Goal: Task Accomplishment & Management: Complete application form

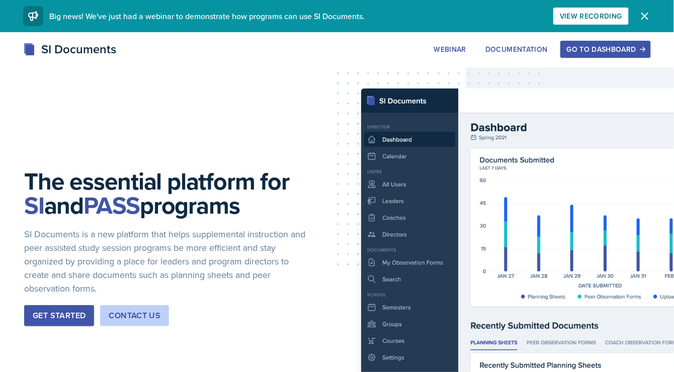
click at [620, 55] on button "Go to Dashboard" at bounding box center [605, 49] width 90 height 17
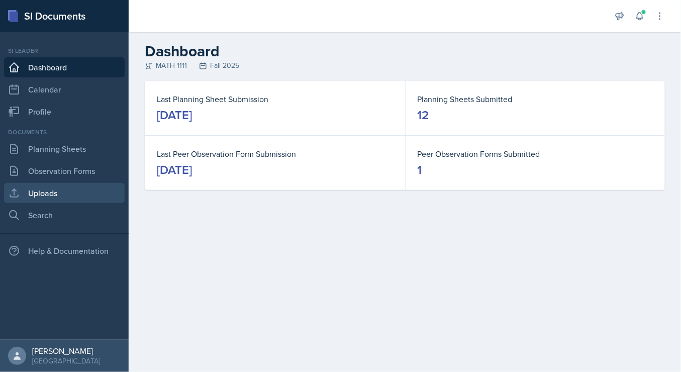
click at [34, 195] on link "Uploads" at bounding box center [64, 193] width 121 height 20
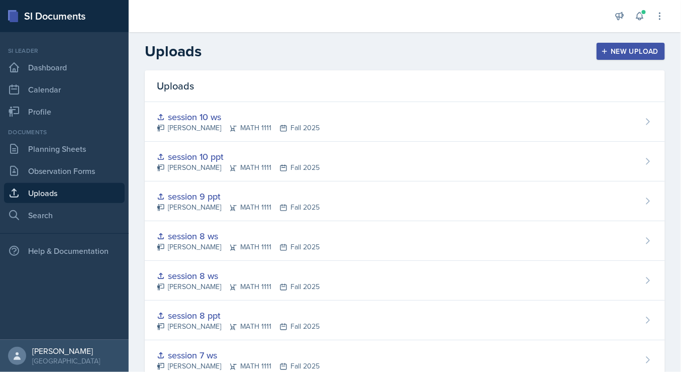
click at [597, 52] on button "New Upload" at bounding box center [631, 51] width 69 height 17
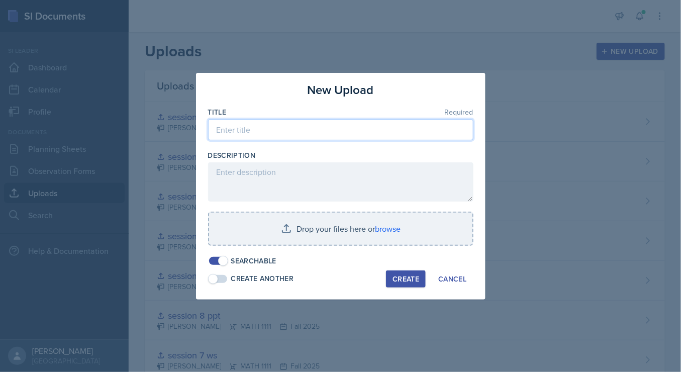
click at [311, 129] on input at bounding box center [340, 129] width 265 height 21
type input "session 11 ppt"
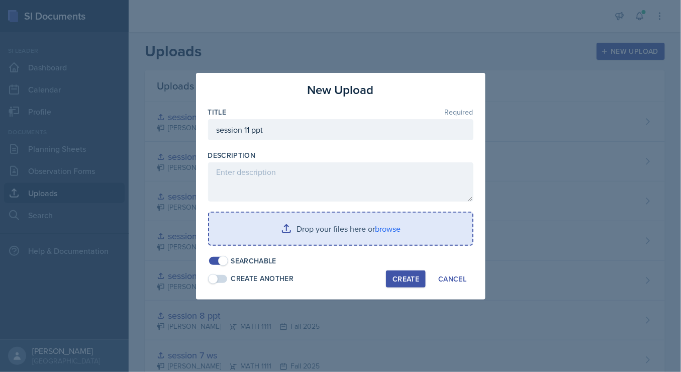
click at [328, 227] on input "file" at bounding box center [340, 229] width 263 height 32
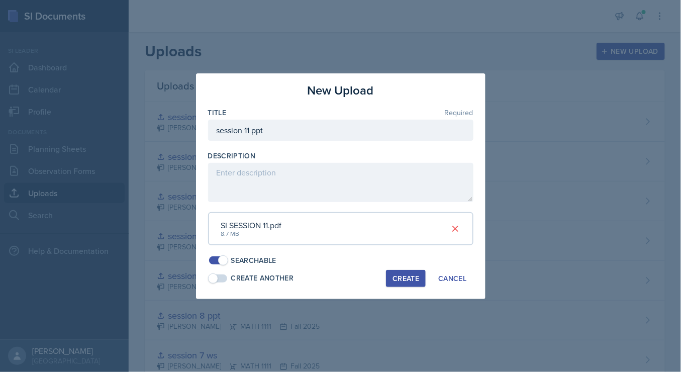
click at [421, 273] on button "Create" at bounding box center [406, 278] width 40 height 17
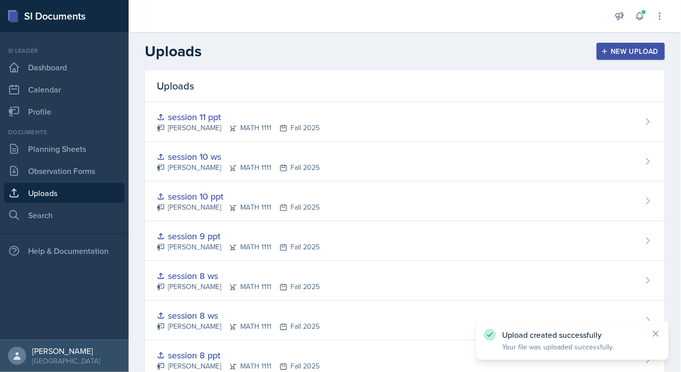
click at [627, 45] on button "New Upload" at bounding box center [631, 51] width 69 height 17
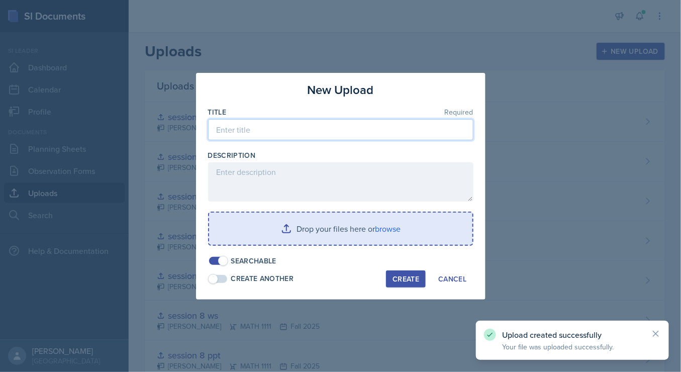
click at [287, 129] on input at bounding box center [340, 129] width 265 height 21
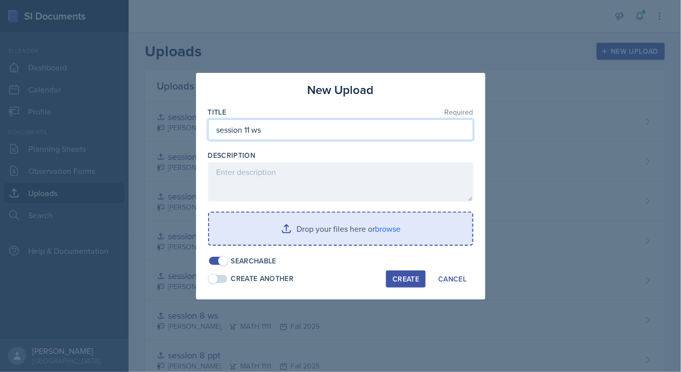
type input "session 11 ws"
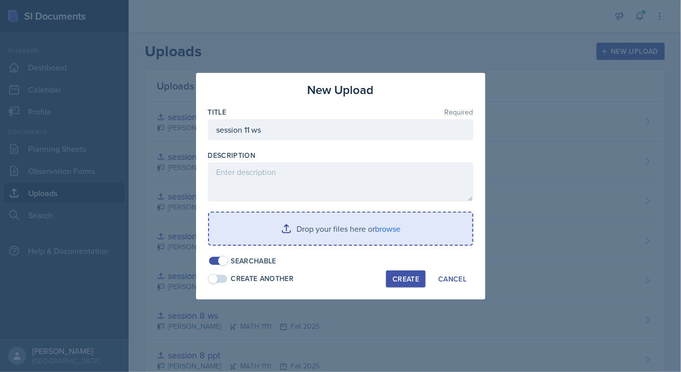
click at [360, 226] on input "file" at bounding box center [340, 229] width 263 height 32
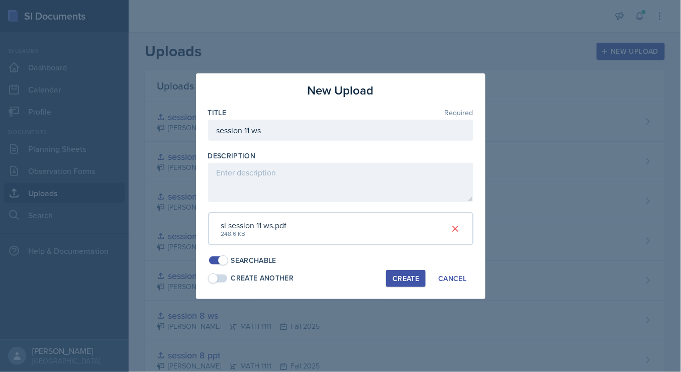
click at [412, 276] on div "Create" at bounding box center [406, 278] width 27 height 8
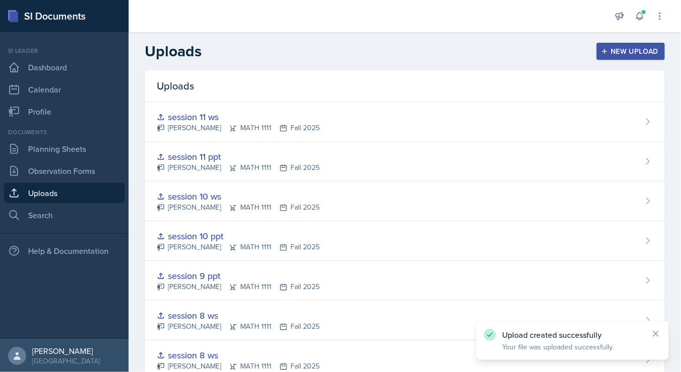
click at [639, 62] on header "Uploads New Upload" at bounding box center [405, 51] width 553 height 38
click at [629, 50] on div "New Upload" at bounding box center [631, 51] width 56 height 8
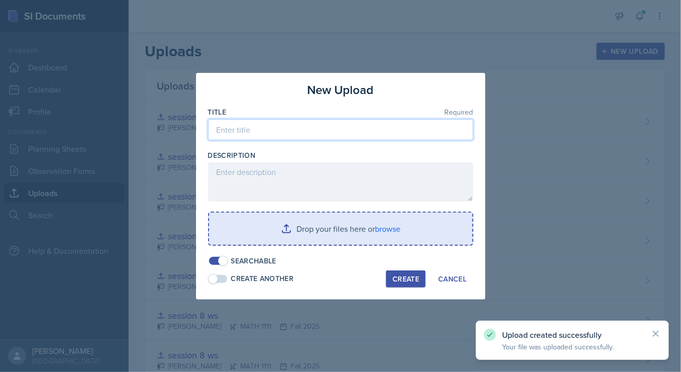
click at [285, 127] on input at bounding box center [340, 129] width 265 height 21
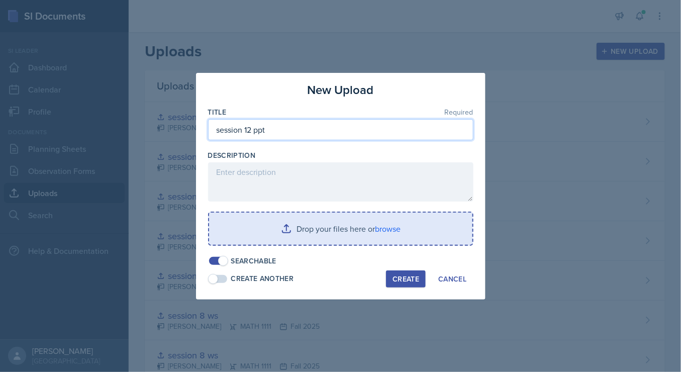
type input "session 12 ppt"
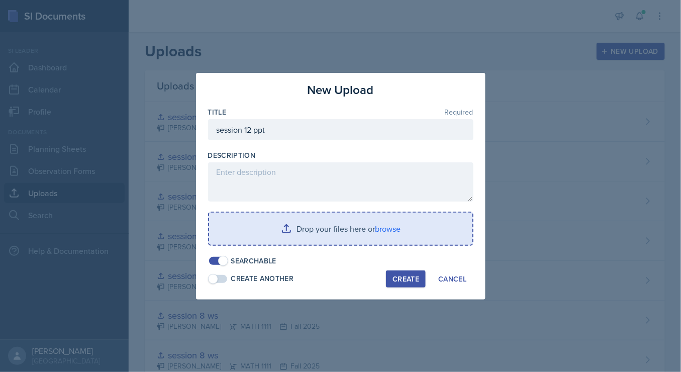
click at [336, 234] on input "file" at bounding box center [340, 229] width 263 height 32
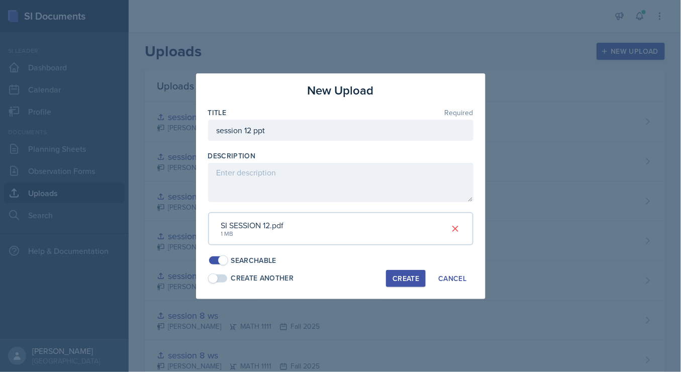
click at [417, 282] on div "Create" at bounding box center [406, 278] width 27 height 8
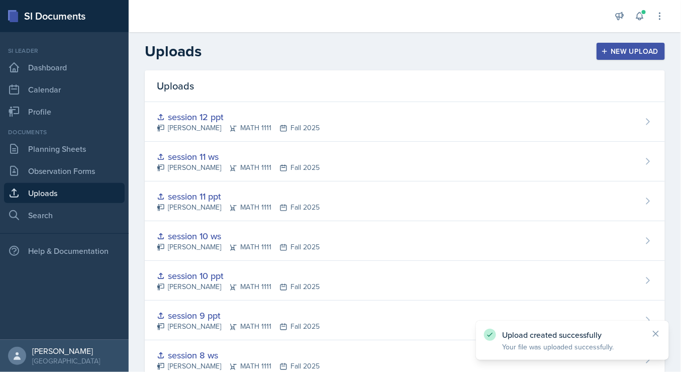
click at [626, 49] on div "New Upload" at bounding box center [631, 51] width 56 height 8
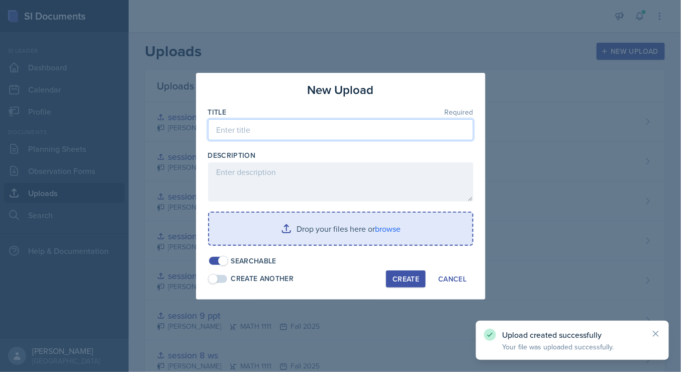
click at [277, 131] on input at bounding box center [340, 129] width 265 height 21
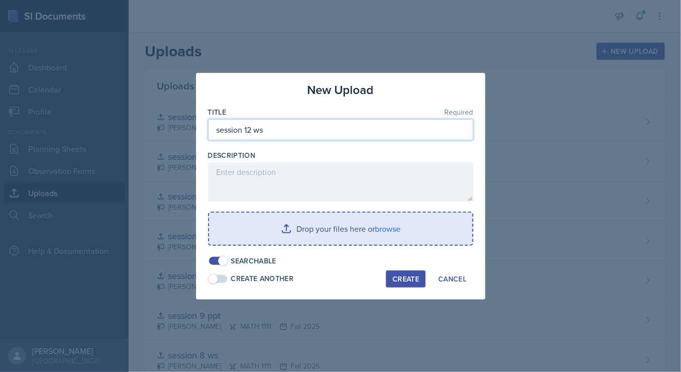
type input "session 12 ws"
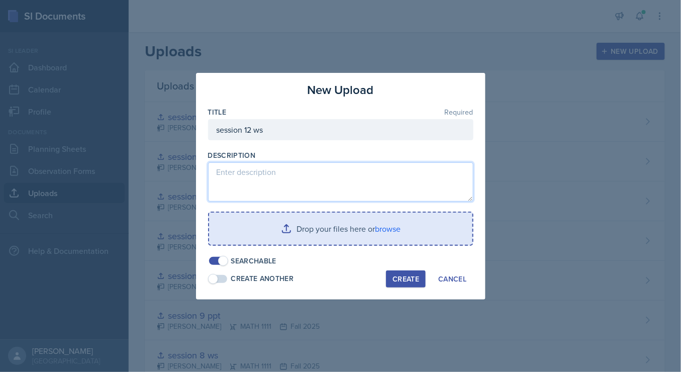
click at [277, 173] on textarea at bounding box center [340, 181] width 265 height 39
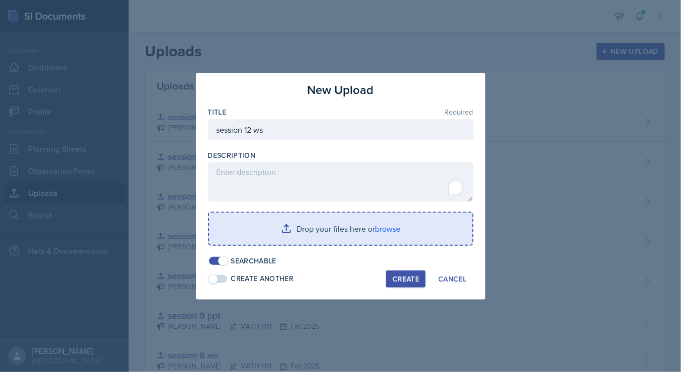
click at [323, 219] on input "file" at bounding box center [340, 229] width 263 height 32
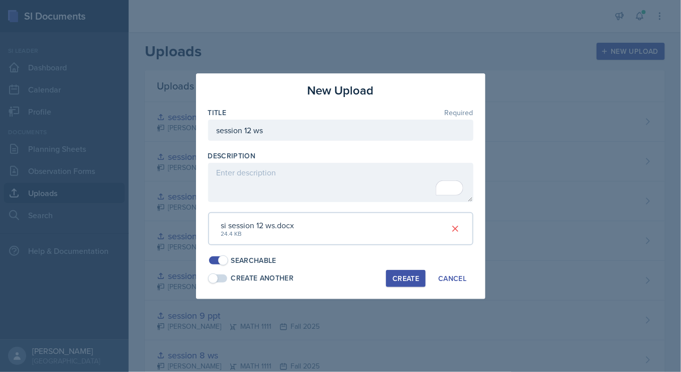
click at [408, 270] on button "Create" at bounding box center [406, 278] width 40 height 17
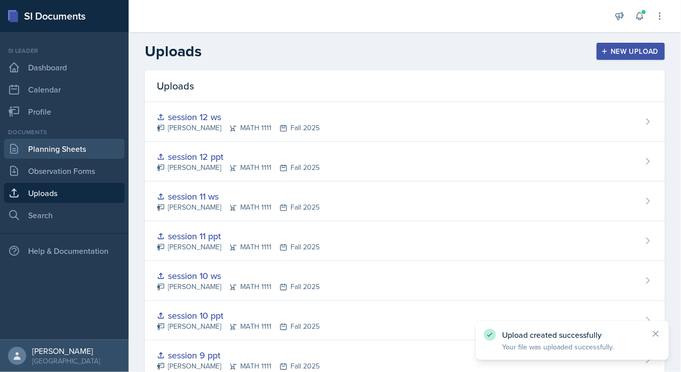
click at [83, 148] on link "Planning Sheets" at bounding box center [64, 149] width 121 height 20
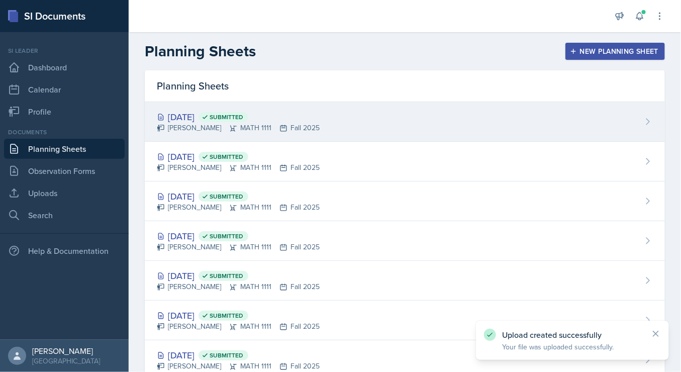
click at [220, 128] on div "[PERSON_NAME] MATH 1111 Fall 2025" at bounding box center [238, 128] width 163 height 11
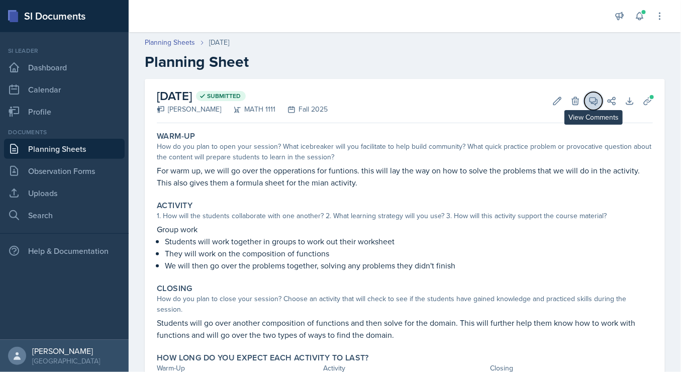
click at [589, 105] on icon at bounding box center [594, 101] width 10 height 10
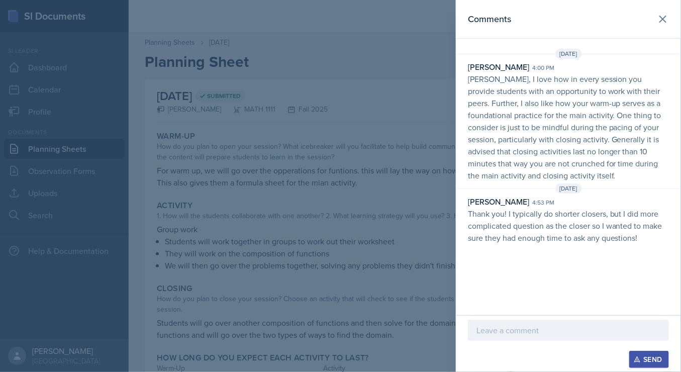
click at [68, 144] on div at bounding box center [340, 186] width 681 height 372
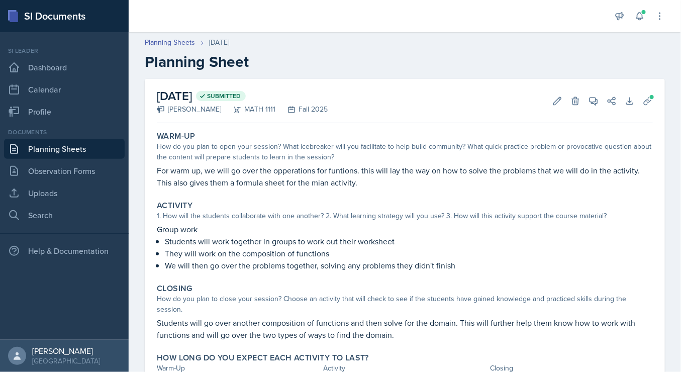
click at [68, 144] on link "Planning Sheets" at bounding box center [64, 149] width 121 height 20
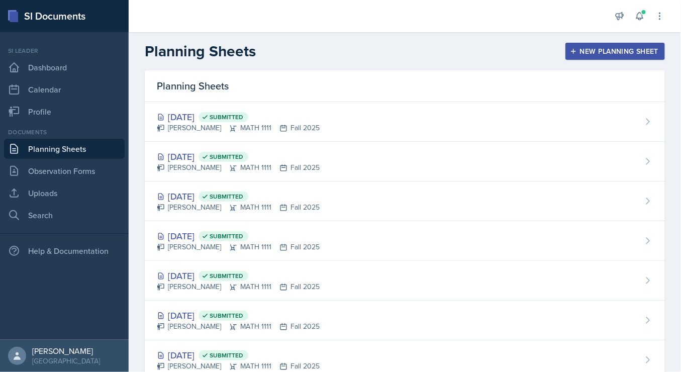
click at [605, 52] on div "New Planning Sheet" at bounding box center [615, 51] width 86 height 8
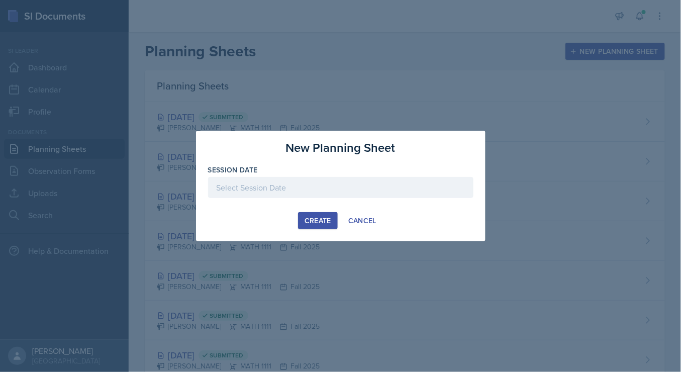
click at [306, 187] on div at bounding box center [340, 187] width 265 height 21
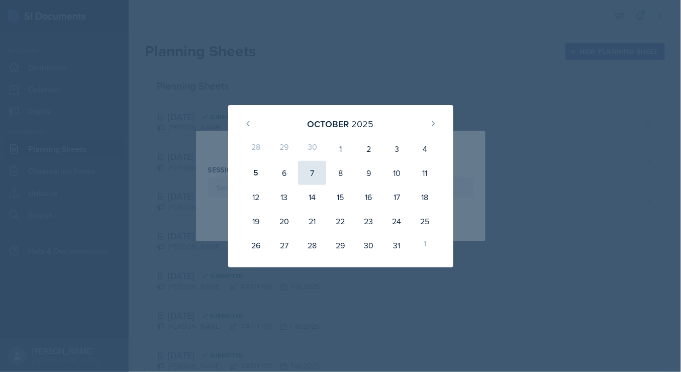
click at [309, 172] on div "7" at bounding box center [312, 173] width 28 height 24
type input "[DATE]"
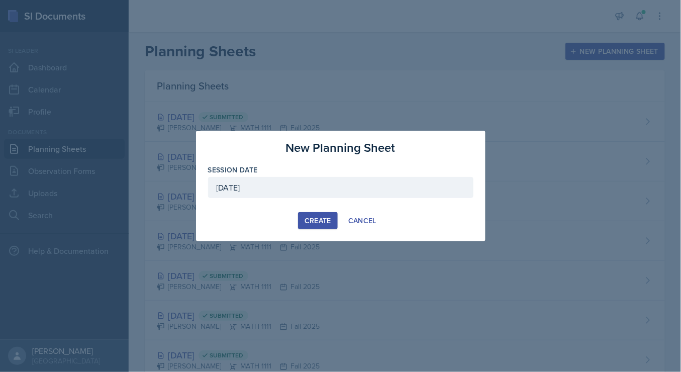
click at [321, 217] on div "Create" at bounding box center [318, 221] width 27 height 8
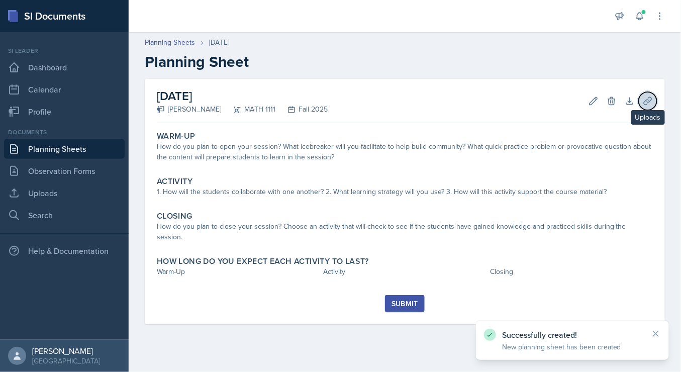
click at [647, 102] on icon at bounding box center [648, 101] width 10 height 10
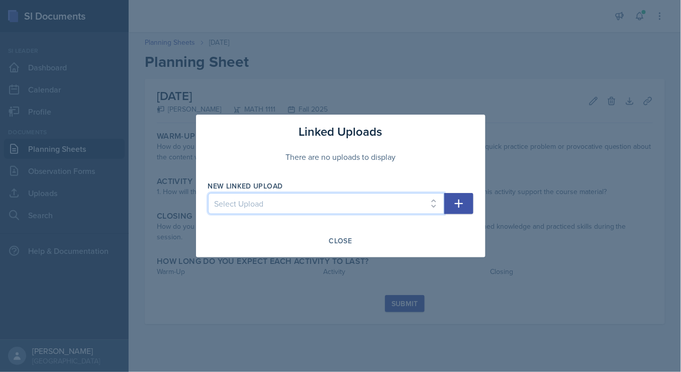
click at [347, 204] on select "Select Upload SI training mock trial SI session 1 ppt SI session 1 ppt SI sessi…" at bounding box center [326, 203] width 236 height 21
select select "d83a0608-80f1-4c85-8143-e78630a42d82"
click at [208, 194] on select "Select Upload SI training mock trial SI session 1 ppt SI session 1 ppt SI sessi…" at bounding box center [326, 203] width 236 height 21
click at [469, 205] on button "button" at bounding box center [458, 203] width 29 height 21
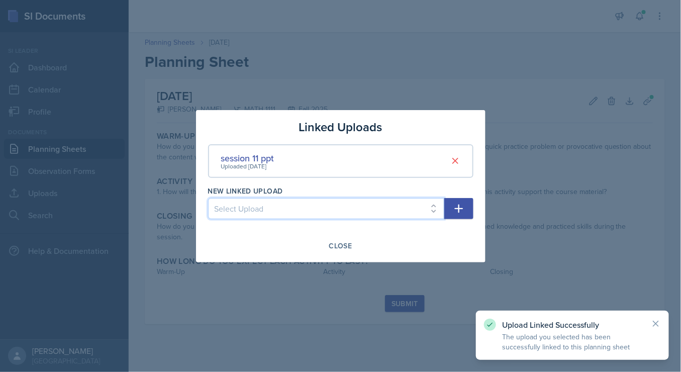
click at [420, 206] on select "Select Upload SI training mock trial SI session 1 ppt SI session 1 ppt SI sessi…" at bounding box center [326, 208] width 236 height 21
select select "0fb1a649-a415-4a79-a9f5-7fa3cd1840d3"
click at [208, 198] on select "Select Upload SI training mock trial SI session 1 ppt SI session 1 ppt SI sessi…" at bounding box center [326, 208] width 236 height 21
click at [467, 206] on button "button" at bounding box center [458, 208] width 29 height 21
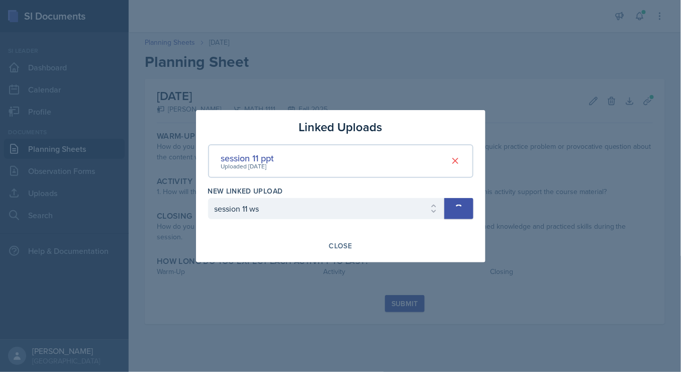
select select
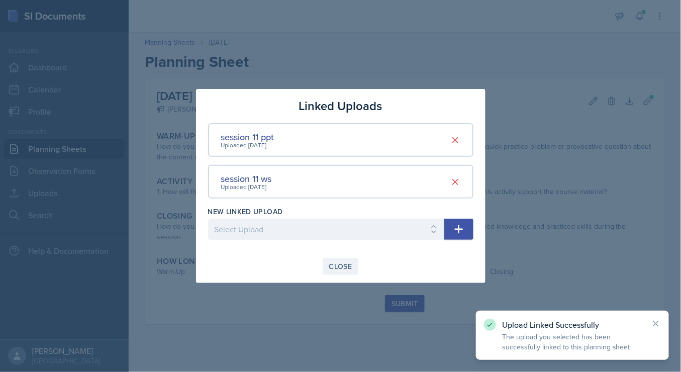
click at [337, 263] on div "Close" at bounding box center [340, 266] width 23 height 8
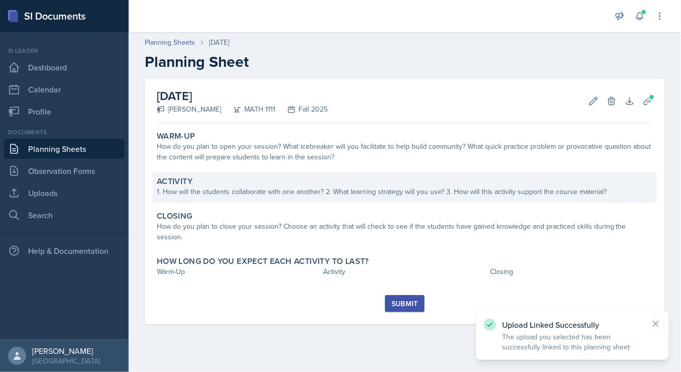
click at [260, 186] on div "Activity" at bounding box center [405, 181] width 496 height 10
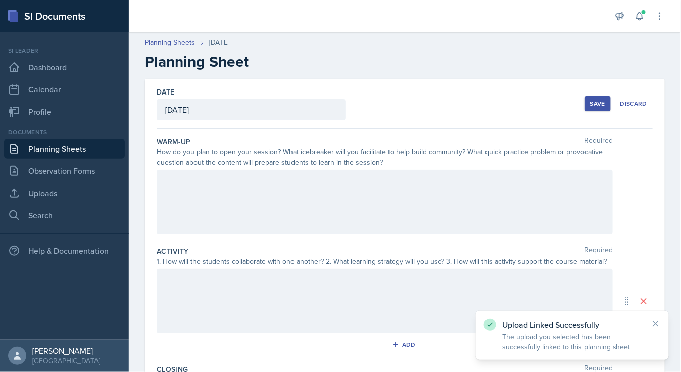
click at [293, 189] on div at bounding box center [385, 202] width 456 height 64
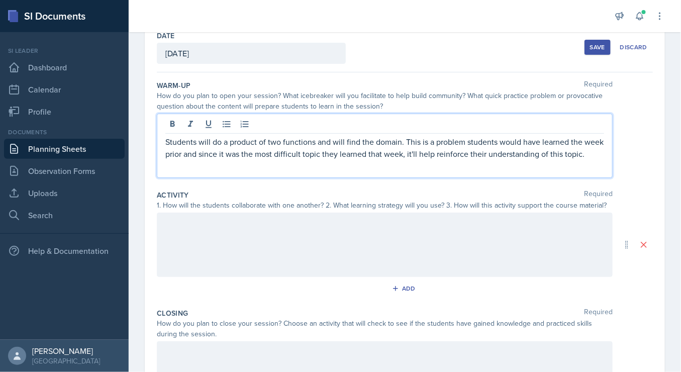
scroll to position [65, 0]
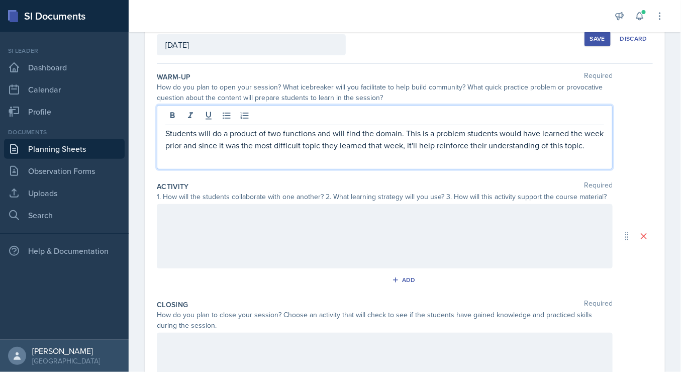
click at [229, 135] on p "Students will do a product of two functions and will find the domain. This is a…" at bounding box center [384, 139] width 439 height 24
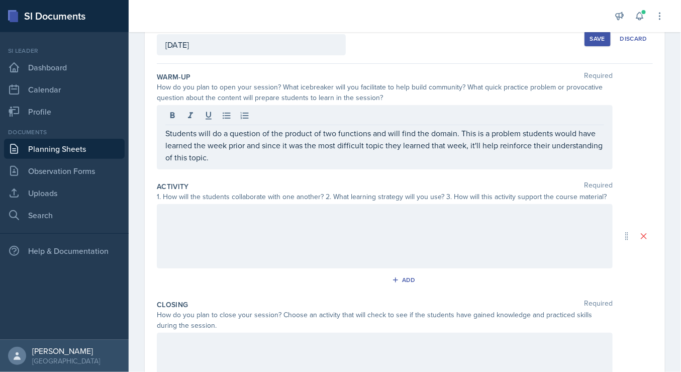
click at [224, 231] on div at bounding box center [385, 236] width 456 height 64
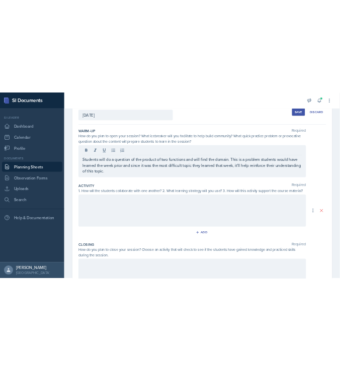
scroll to position [82, 0]
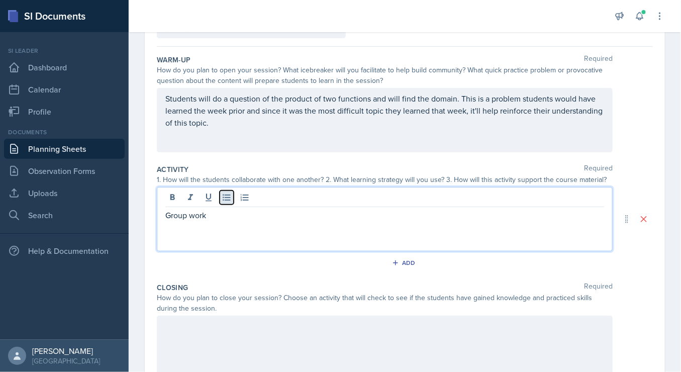
click at [224, 200] on icon at bounding box center [227, 198] width 10 height 10
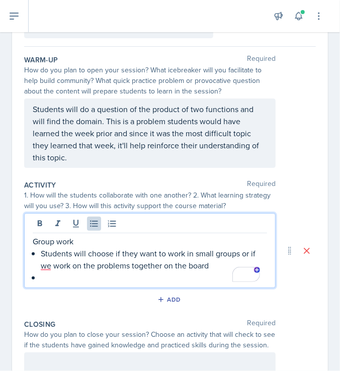
click at [172, 277] on p "To enrich screen reader interactions, please activate Accessibility in Grammarl…" at bounding box center [154, 277] width 226 height 12
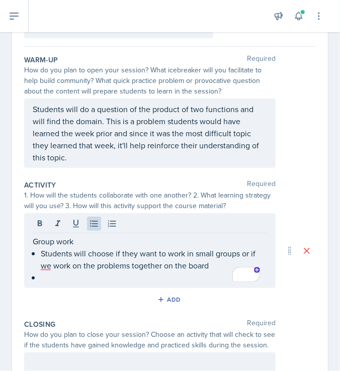
click at [96, 273] on p "To enrich screen reader interactions, please activate Accessibility in Grammarl…" at bounding box center [154, 277] width 226 height 12
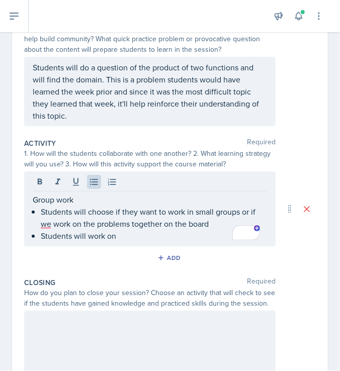
click at [125, 234] on p "Students will work on" at bounding box center [154, 236] width 226 height 12
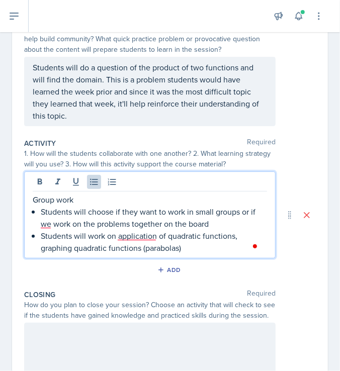
click at [117, 238] on p "Students will work on application of quadratic functions, graphing quadratic fu…" at bounding box center [154, 242] width 226 height 24
click at [213, 248] on p "Students will work on the application of quadratic functions, graphing quadrati…" at bounding box center [154, 242] width 226 height 24
click at [255, 231] on p "Students will work on the application of quadratic functions, graphing quadrati…" at bounding box center [154, 242] width 226 height 24
click at [213, 250] on p "Students will work on the application of quadratic functions and graphing quadr…" at bounding box center [154, 242] width 226 height 24
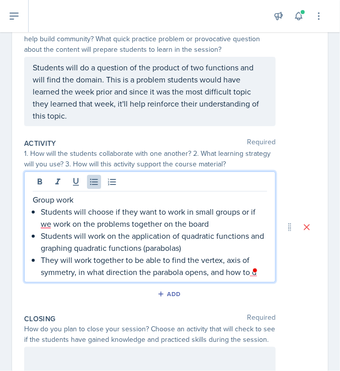
click at [205, 245] on p "Students will work on the application of quadratic functions and graphing quadr…" at bounding box center [154, 242] width 226 height 24
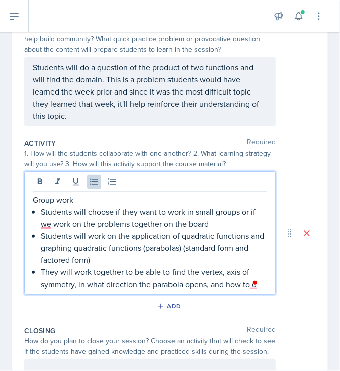
scroll to position [219, 0]
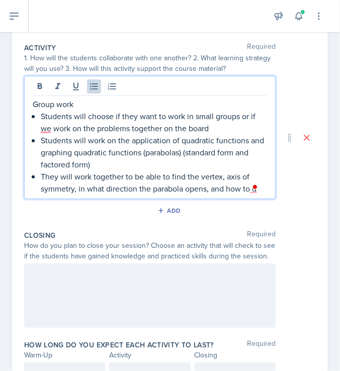
click at [236, 186] on p "They will work together to be able to find the vertex, axis of symmetry, in wha…" at bounding box center [154, 182] width 226 height 24
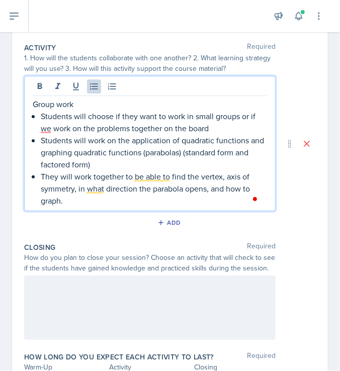
scroll to position [292, 0]
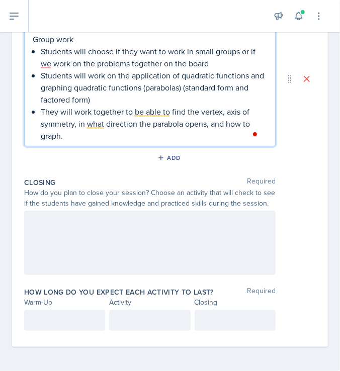
click at [82, 223] on div at bounding box center [149, 243] width 251 height 64
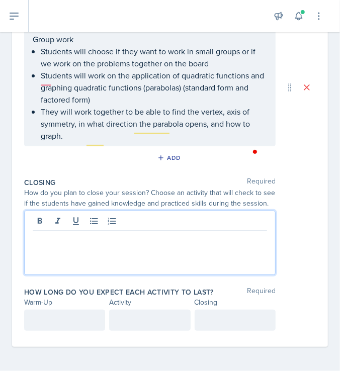
scroll to position [274, 0]
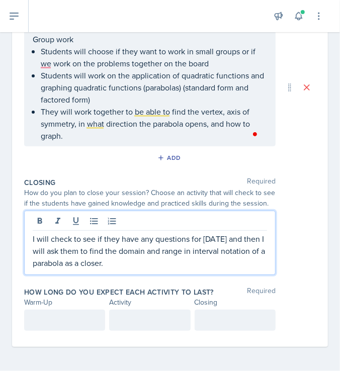
click at [86, 327] on div at bounding box center [64, 320] width 81 height 21
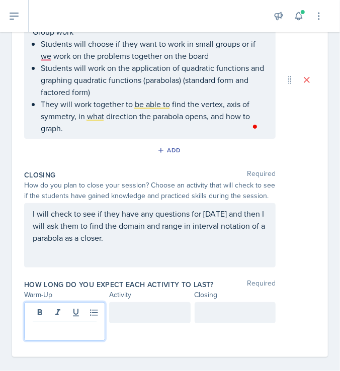
scroll to position [292, 0]
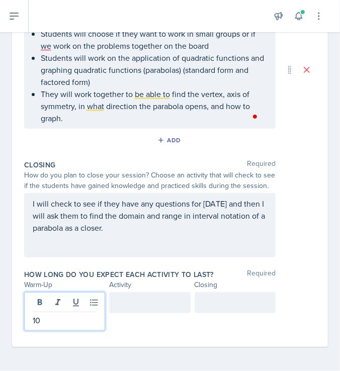
click at [202, 307] on div at bounding box center [235, 302] width 81 height 21
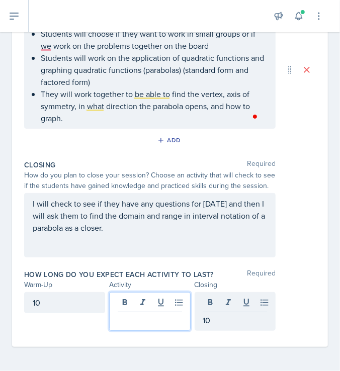
click at [149, 300] on div at bounding box center [149, 311] width 81 height 39
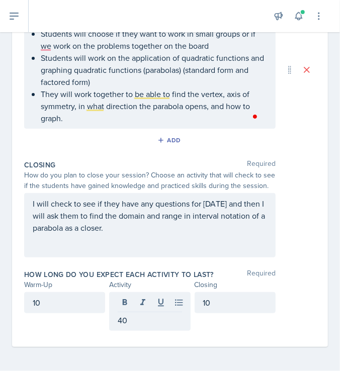
click at [307, 287] on div "Warm-Up Activity Closing" at bounding box center [170, 285] width 292 height 11
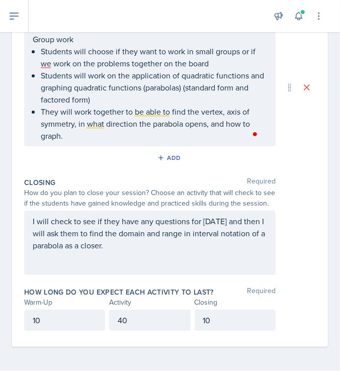
scroll to position [0, 0]
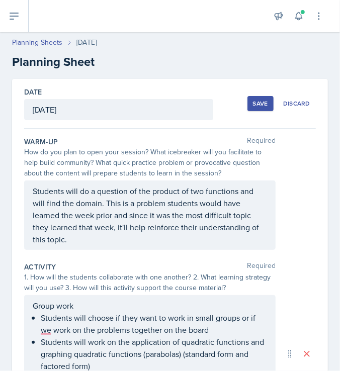
click at [253, 98] on button "Save" at bounding box center [260, 103] width 26 height 15
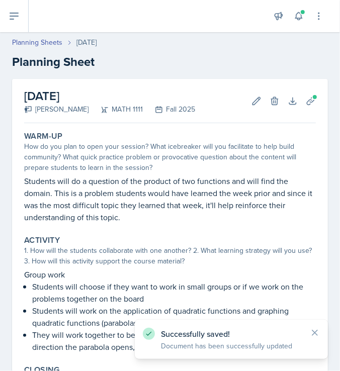
scroll to position [166, 0]
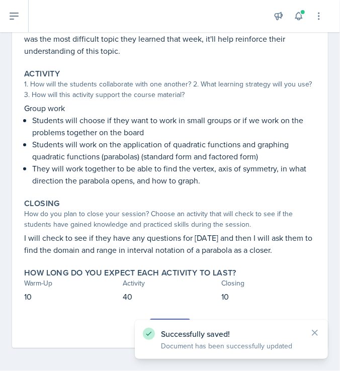
click at [168, 319] on button "Submit" at bounding box center [170, 327] width 40 height 17
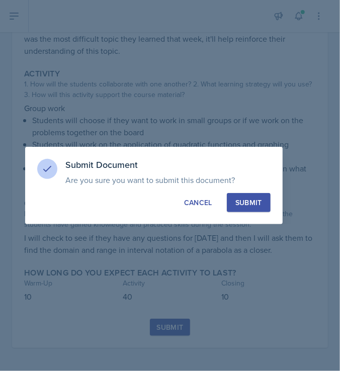
click at [241, 204] on div "Submit" at bounding box center [248, 203] width 27 height 10
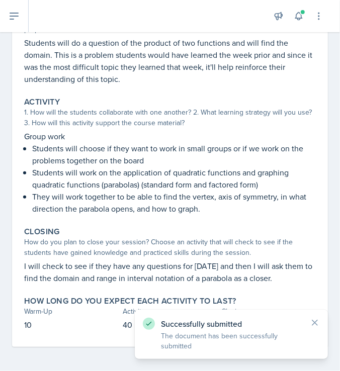
scroll to position [0, 0]
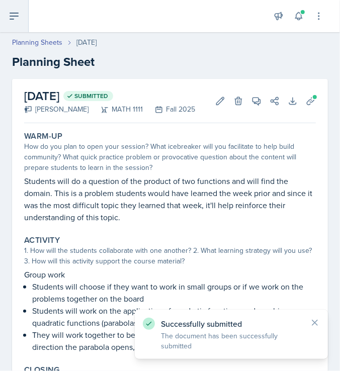
click at [12, 14] on icon at bounding box center [14, 16] width 12 height 12
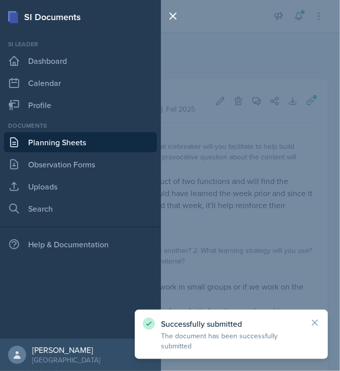
click at [50, 145] on link "Planning Sheets" at bounding box center [80, 142] width 153 height 20
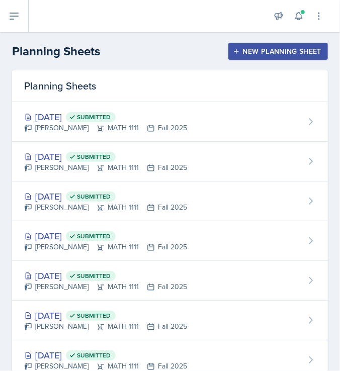
click at [240, 47] on div "New Planning Sheet" at bounding box center [278, 51] width 86 height 8
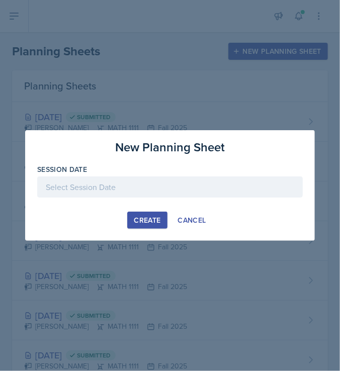
click at [140, 182] on div at bounding box center [169, 186] width 265 height 21
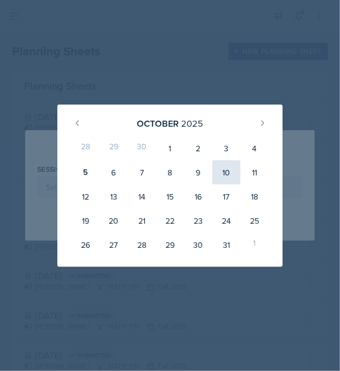
click at [221, 172] on div "10" at bounding box center [226, 172] width 28 height 24
type input "[DATE]"
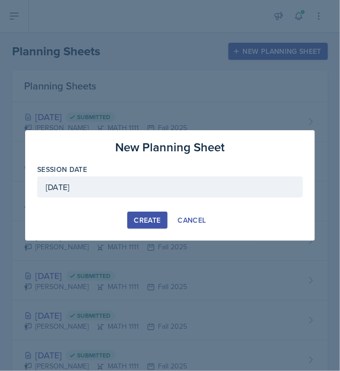
click at [144, 217] on div "Create" at bounding box center [147, 220] width 27 height 8
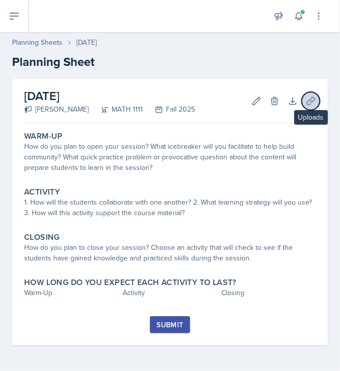
click at [310, 106] on button "Uploads" at bounding box center [311, 101] width 18 height 18
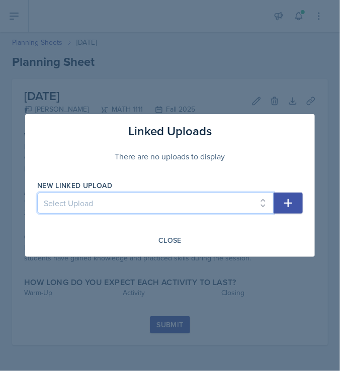
click at [264, 201] on select "Select Upload SI training mock trial SI session 1 ppt SI session 1 ppt SI sessi…" at bounding box center [155, 203] width 236 height 21
select select "73d931a3-ec6f-4b6f-b57c-f36b215cc570"
click at [37, 193] on select "Select Upload SI training mock trial SI session 1 ppt SI session 1 ppt SI sessi…" at bounding box center [155, 203] width 236 height 21
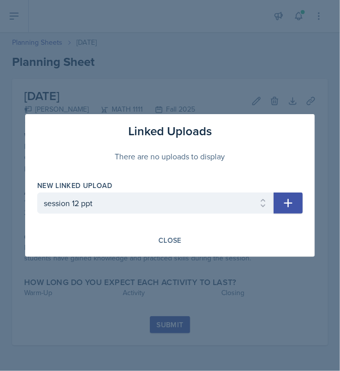
click at [283, 198] on icon "button" at bounding box center [288, 203] width 12 height 12
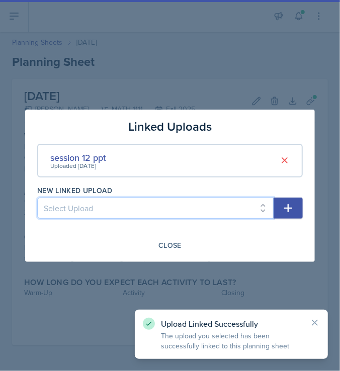
click at [257, 209] on select "Select Upload SI training mock trial SI session 1 ppt SI session 1 ppt SI sessi…" at bounding box center [155, 208] width 236 height 21
select select "b2cc111f-a344-4eb0-a585-408be279bbb8"
click at [37, 198] on select "Select Upload SI training mock trial SI session 1 ppt SI session 1 ppt SI sessi…" at bounding box center [155, 208] width 236 height 21
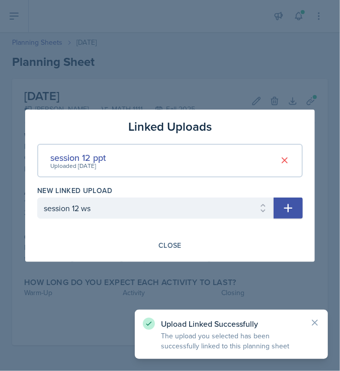
click at [294, 202] on icon "button" at bounding box center [288, 208] width 12 height 12
select select
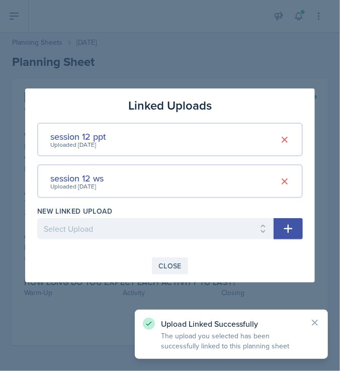
click at [173, 259] on button "Close" at bounding box center [170, 265] width 36 height 17
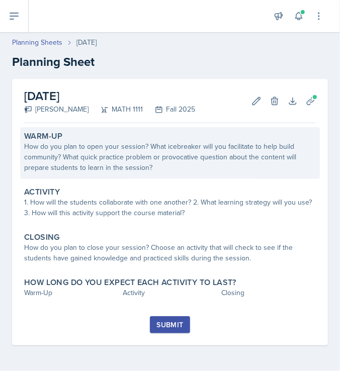
click at [238, 150] on div "How do you plan to open your session? What icebreaker will you facilitate to he…" at bounding box center [170, 157] width 292 height 32
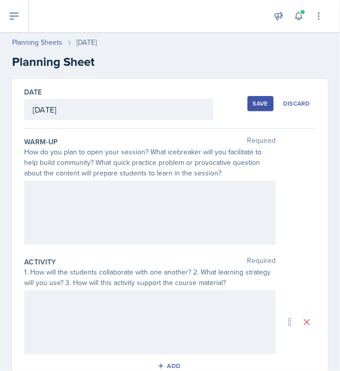
click at [225, 216] on div at bounding box center [149, 212] width 251 height 64
click at [212, 215] on div at bounding box center [149, 212] width 251 height 64
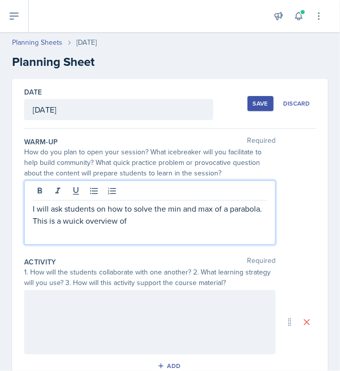
click at [104, 220] on p "I will ask students on how to solve the min and max of a parabola. This is a wu…" at bounding box center [150, 215] width 234 height 24
click at [161, 220] on p "I will ask students on how to solve the min and max of a parabola. This is a qu…" at bounding box center [150, 215] width 234 height 24
click at [226, 222] on p "I will ask students on how to solve the min and max of a parabola. This is will…" at bounding box center [150, 215] width 234 height 24
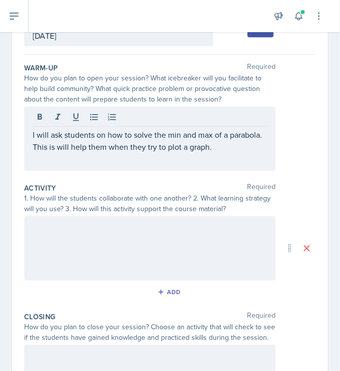
click at [217, 240] on div at bounding box center [149, 248] width 251 height 64
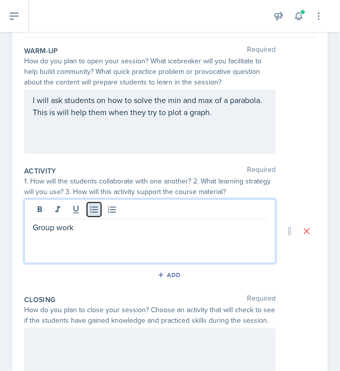
click at [87, 210] on button at bounding box center [94, 210] width 14 height 14
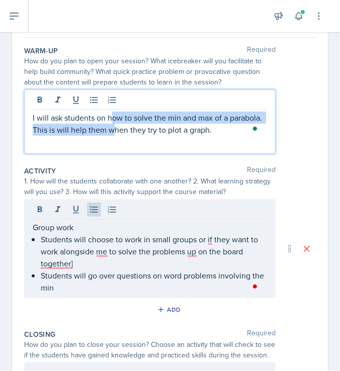
drag, startPoint x: 209, startPoint y: 120, endPoint x: 113, endPoint y: 114, distance: 95.7
click at [113, 114] on p "I will ask students on how to solve the min and max of a parabola. This is will…" at bounding box center [150, 124] width 234 height 24
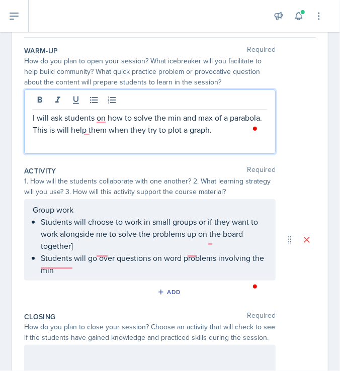
click at [99, 120] on p "I will ask students on how to solve the min and max of a parabola. This is will…" at bounding box center [150, 124] width 234 height 24
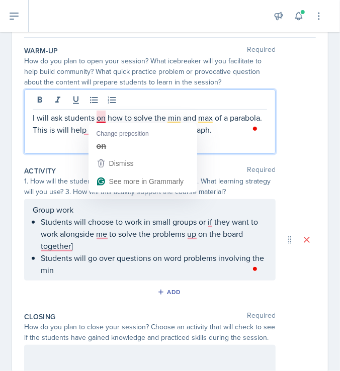
click at [237, 128] on p "I will ask students on how to solve the min and max of a parabola. This is will…" at bounding box center [150, 124] width 234 height 24
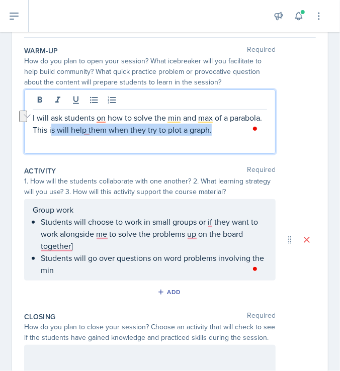
drag, startPoint x: 247, startPoint y: 130, endPoint x: 85, endPoint y: 137, distance: 162.1
click at [85, 137] on div "I will ask students on how to solve the min and max of a parabola. This is will…" at bounding box center [149, 121] width 251 height 64
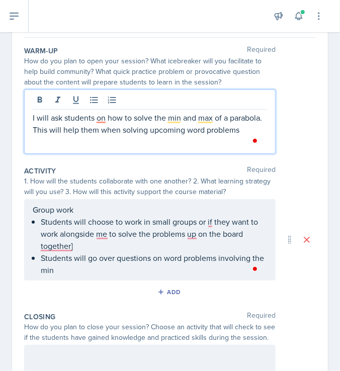
click at [84, 274] on p "Students will go over questions on word problems involving the min" at bounding box center [154, 264] width 226 height 24
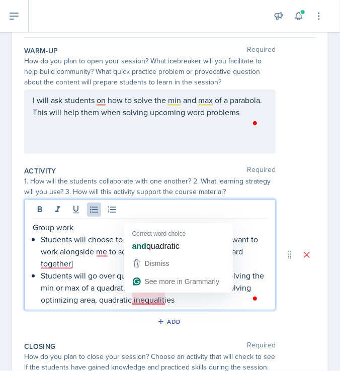
click at [132, 300] on p "Students will go over questions on word problems involving the min or max of a …" at bounding box center [154, 287] width 226 height 36
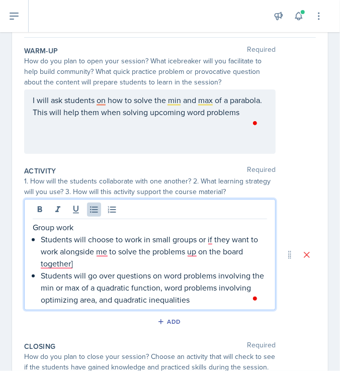
click at [230, 299] on p "Students will go over questions on word problems involving the min or max of a …" at bounding box center [154, 287] width 226 height 36
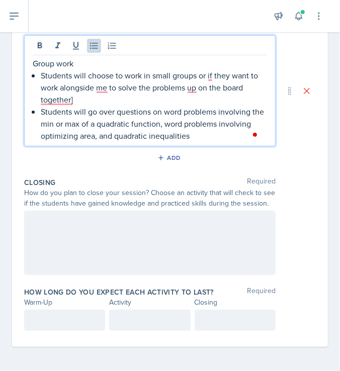
click at [190, 242] on div at bounding box center [149, 243] width 251 height 64
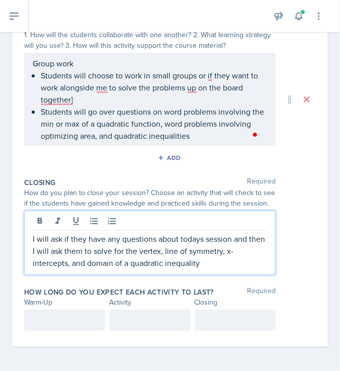
scroll to position [245, 0]
click at [41, 323] on div at bounding box center [64, 320] width 81 height 21
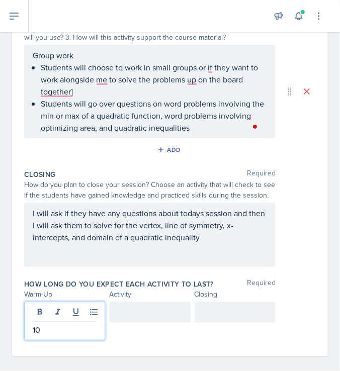
click at [141, 320] on div at bounding box center [149, 312] width 81 height 21
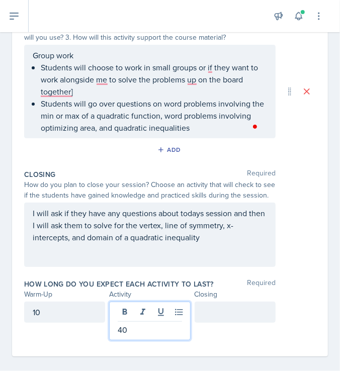
click at [219, 315] on div at bounding box center [235, 312] width 81 height 21
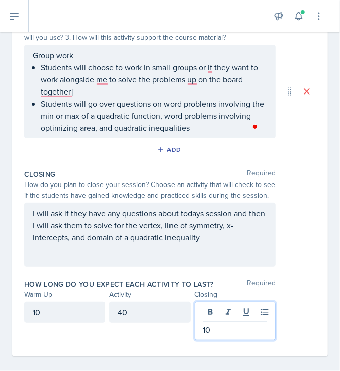
click at [216, 241] on p "I will ask if they have any questions about todays session and then I will ask …" at bounding box center [150, 225] width 234 height 36
